Goal: Task Accomplishment & Management: Manage account settings

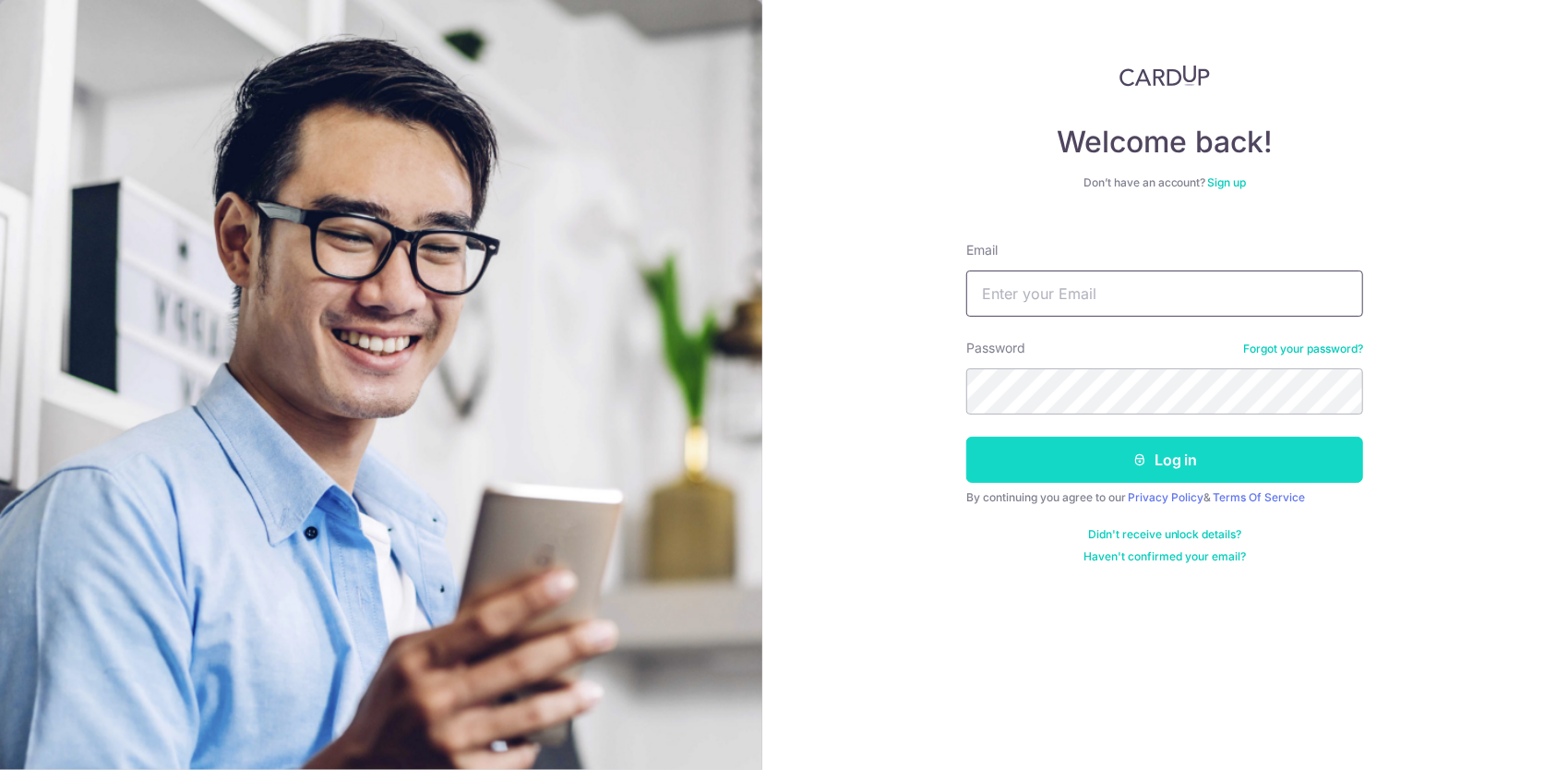
type input "[PERSON_NAME][EMAIL_ADDRESS][DOMAIN_NAME]"
click at [1003, 460] on button "Log in" at bounding box center [1164, 459] width 397 height 46
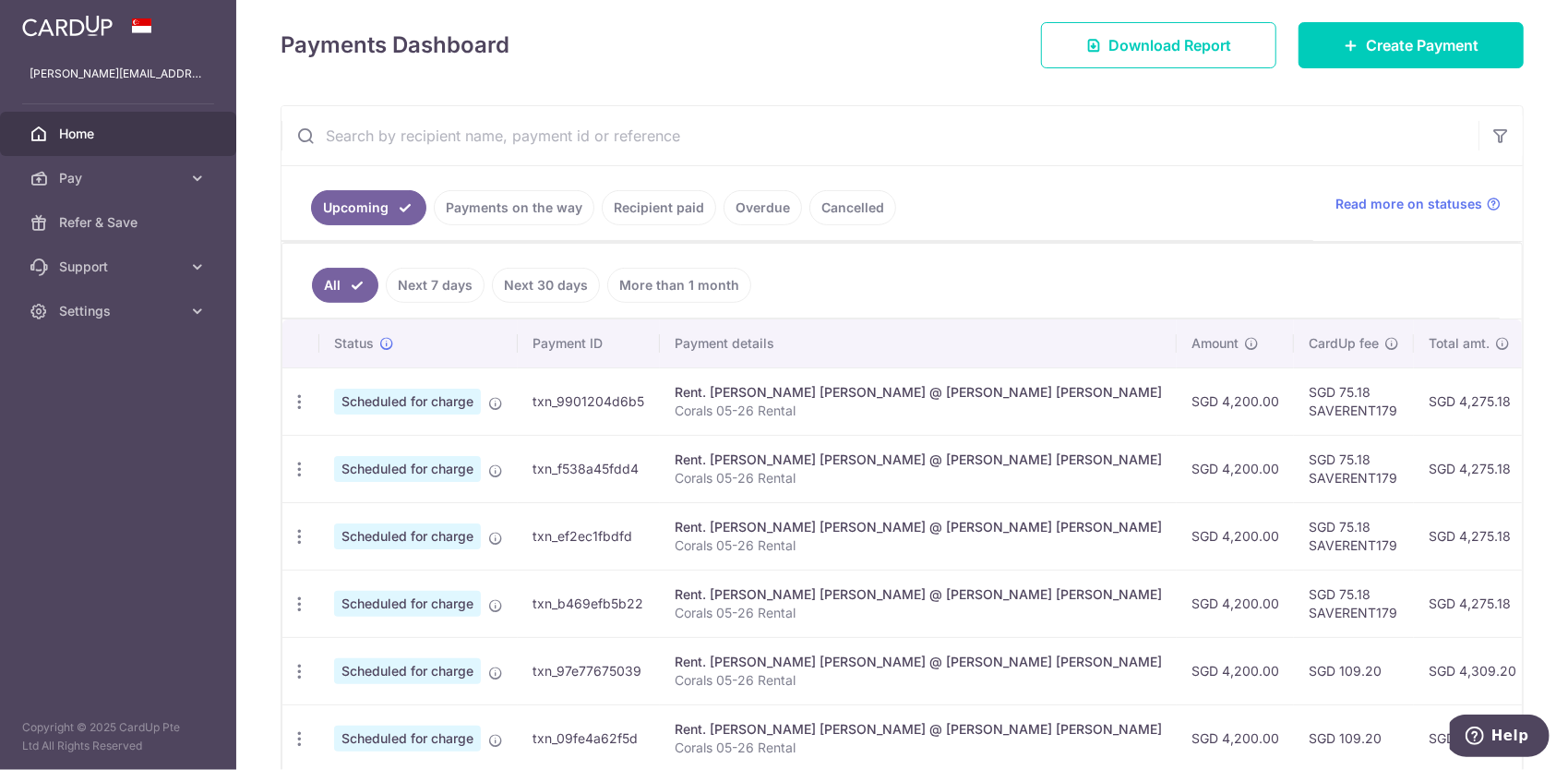
scroll to position [277, 0]
